Goal: Task Accomplishment & Management: Manage account settings

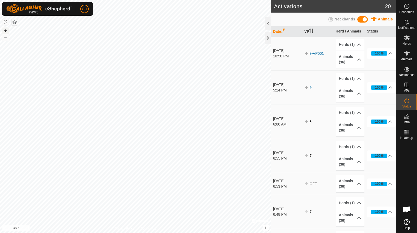
click at [6, 30] on button "+" at bounding box center [5, 30] width 6 height 6
click at [4, 37] on button "–" at bounding box center [5, 37] width 6 height 6
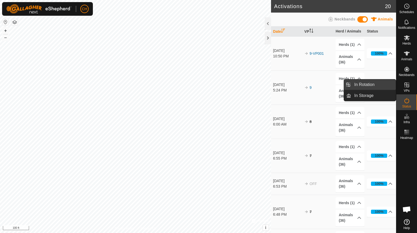
click at [381, 85] on link "In Rotation" at bounding box center [373, 84] width 45 height 10
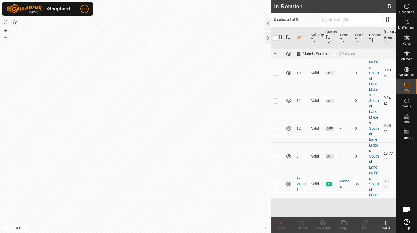
click at [276, 154] on p-checkbox at bounding box center [275, 156] width 5 height 4
click at [281, 224] on icon at bounding box center [281, 222] width 5 height 5
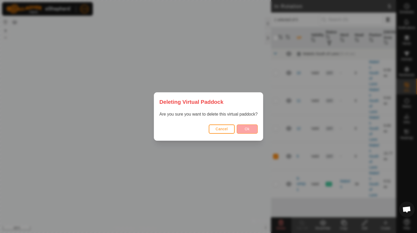
click at [248, 131] on span "Ok" at bounding box center [247, 129] width 5 height 4
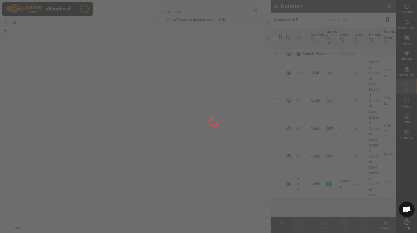
checkbox input "false"
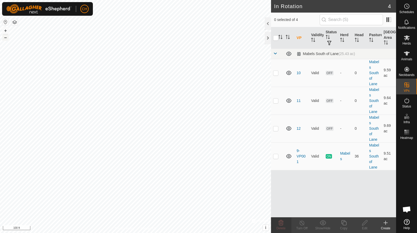
click at [6, 37] on button "–" at bounding box center [5, 37] width 6 height 6
click at [134, 153] on div "CH Schedules Notifications Herds Animals Neckbands VPs Status Infra Heatmap Hel…" at bounding box center [208, 116] width 417 height 233
click at [408, 10] on es-schedule-vp-svg-icon at bounding box center [407, 6] width 9 height 8
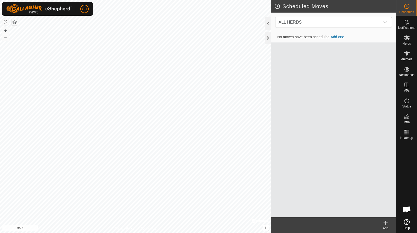
click at [340, 36] on link "Add one" at bounding box center [338, 37] width 14 height 4
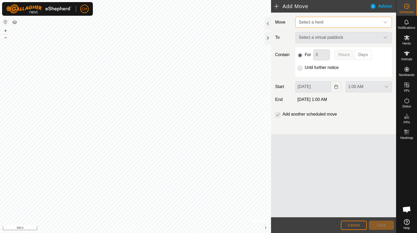
click at [312, 23] on span "Select a herd" at bounding box center [311, 22] width 25 height 4
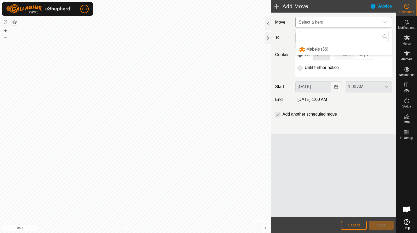
click at [309, 49] on li "Mabels (36)" at bounding box center [344, 49] width 96 height 11
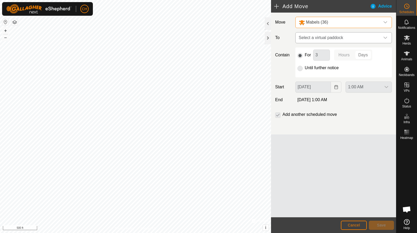
click at [313, 35] on span "Select a virtual paddock" at bounding box center [339, 37] width 84 height 10
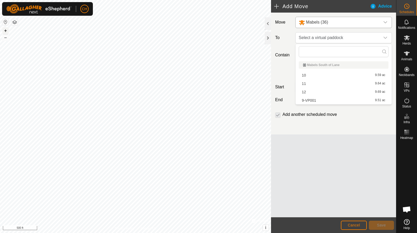
click at [5, 30] on button "+" at bounding box center [5, 30] width 6 height 6
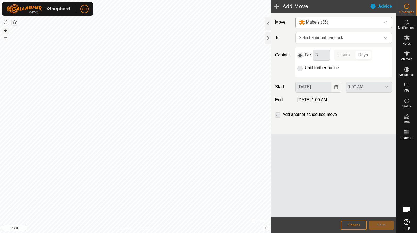
click at [5, 30] on button "+" at bounding box center [5, 30] width 6 height 6
click at [5, 31] on button "+" at bounding box center [5, 30] width 6 height 6
click at [311, 36] on span "Select a virtual paddock" at bounding box center [339, 37] width 84 height 10
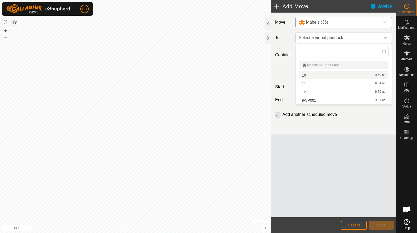
click at [308, 76] on li "10 9.59 ac" at bounding box center [344, 75] width 90 height 8
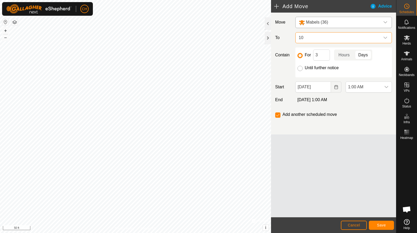
click at [302, 68] on input "Until further notice" at bounding box center [300, 68] width 5 height 5
radio input "true"
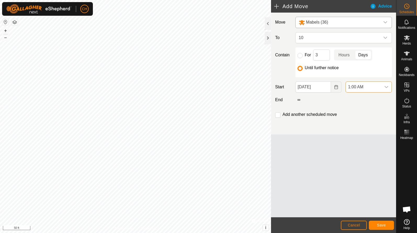
click at [362, 86] on span "1:00 AM" at bounding box center [363, 87] width 35 height 10
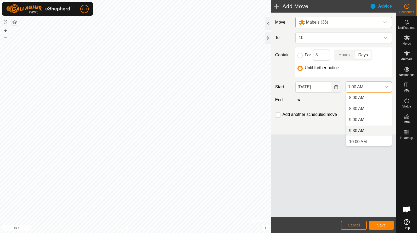
scroll to position [174, 0]
click at [366, 120] on li "9:00 AM" at bounding box center [369, 122] width 46 height 10
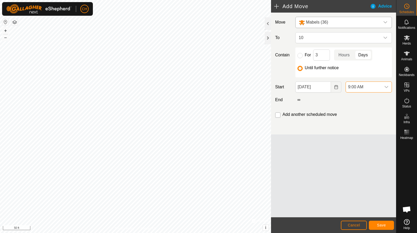
click at [279, 115] on input "checkbox" at bounding box center [278, 114] width 5 height 5
click at [384, 227] on button "Save" at bounding box center [381, 225] width 25 height 9
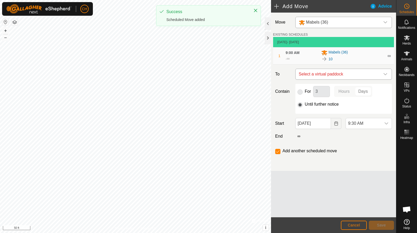
click at [318, 75] on span "Select a virtual paddock" at bounding box center [339, 74] width 84 height 10
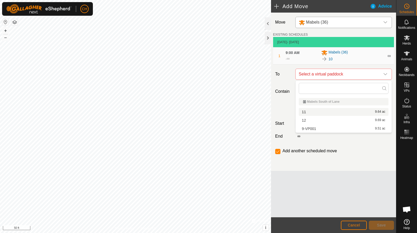
click at [316, 115] on li "11 9.64 ac" at bounding box center [344, 112] width 90 height 8
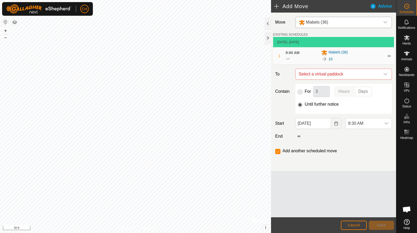
checkbox input "false"
click at [360, 126] on span "9:30 AM" at bounding box center [363, 123] width 35 height 10
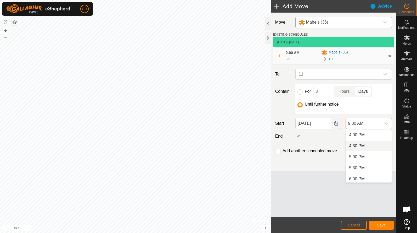
scroll to position [354, 0]
click at [362, 155] on li "5:00 PM" at bounding box center [369, 155] width 46 height 10
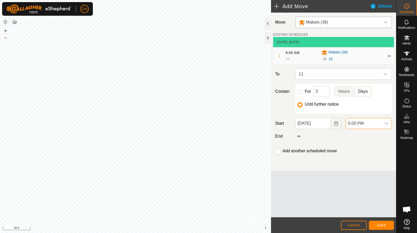
click at [384, 224] on span "Save" at bounding box center [381, 225] width 9 height 4
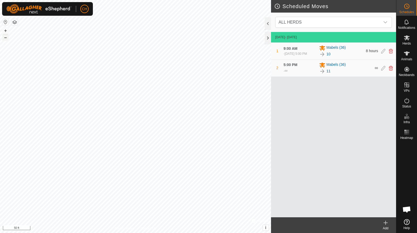
click at [4, 38] on button "–" at bounding box center [5, 37] width 6 height 6
click at [409, 56] on icon at bounding box center [407, 53] width 6 height 6
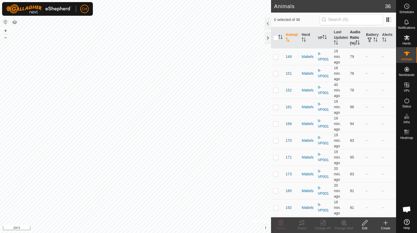
click at [352, 37] on th "Audio Ratio (%)" at bounding box center [356, 37] width 16 height 21
click at [339, 38] on th "Last Updated" at bounding box center [340, 37] width 16 height 21
click at [4, 32] on button "+" at bounding box center [5, 30] width 6 height 6
click at [3, 37] on button "–" at bounding box center [5, 37] width 6 height 6
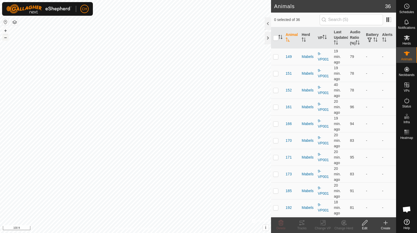
click at [3, 37] on button "–" at bounding box center [5, 37] width 6 height 6
